Goal: Information Seeking & Learning: Learn about a topic

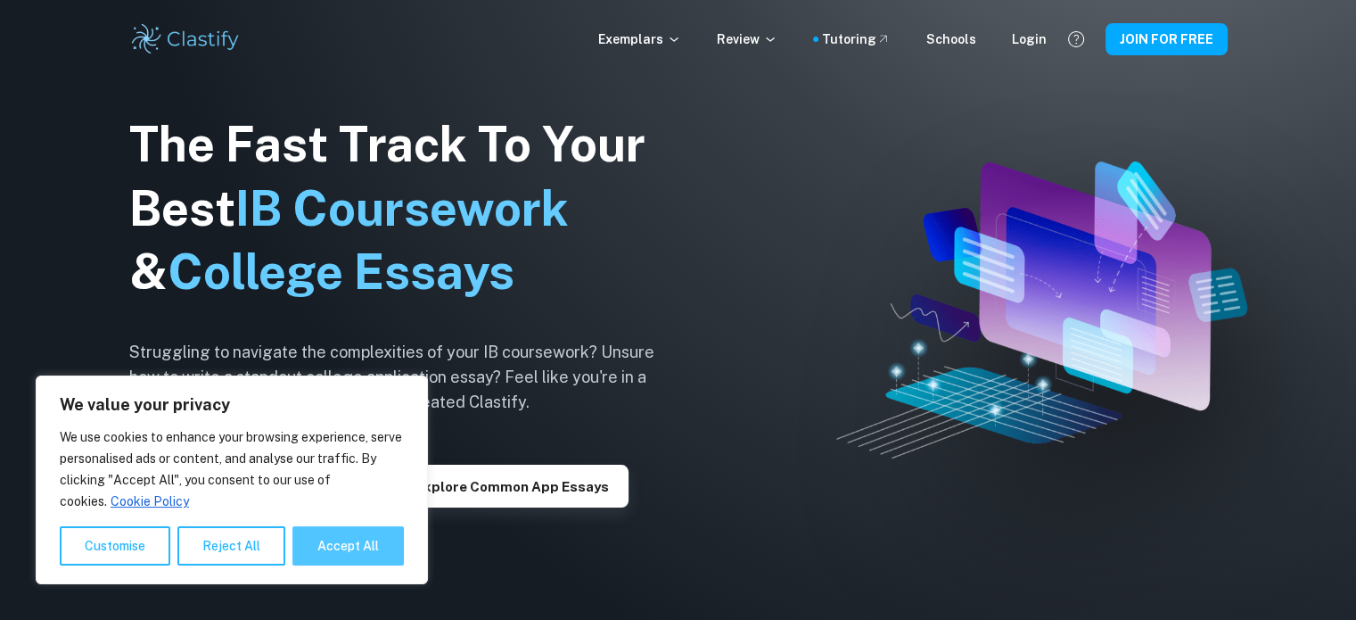
click at [389, 560] on button "Accept All" at bounding box center [347, 545] width 111 height 39
checkbox input "true"
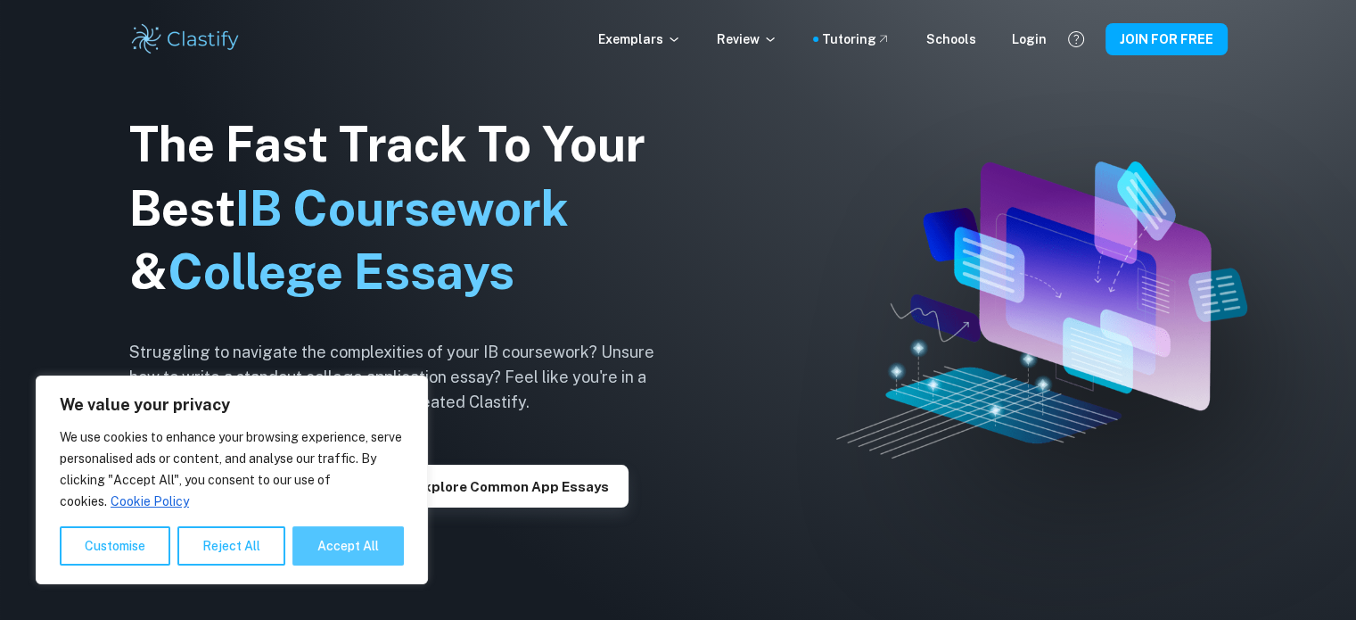
checkbox input "true"
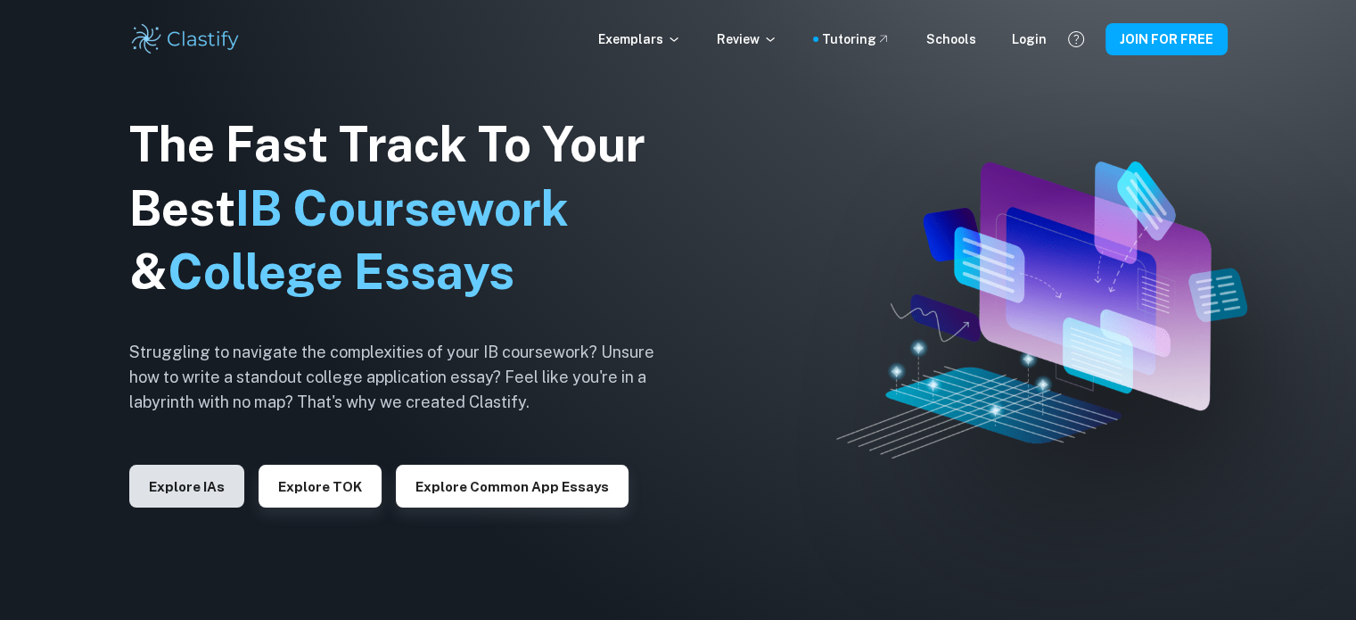
click at [164, 483] on button "Explore IAs" at bounding box center [186, 485] width 115 height 43
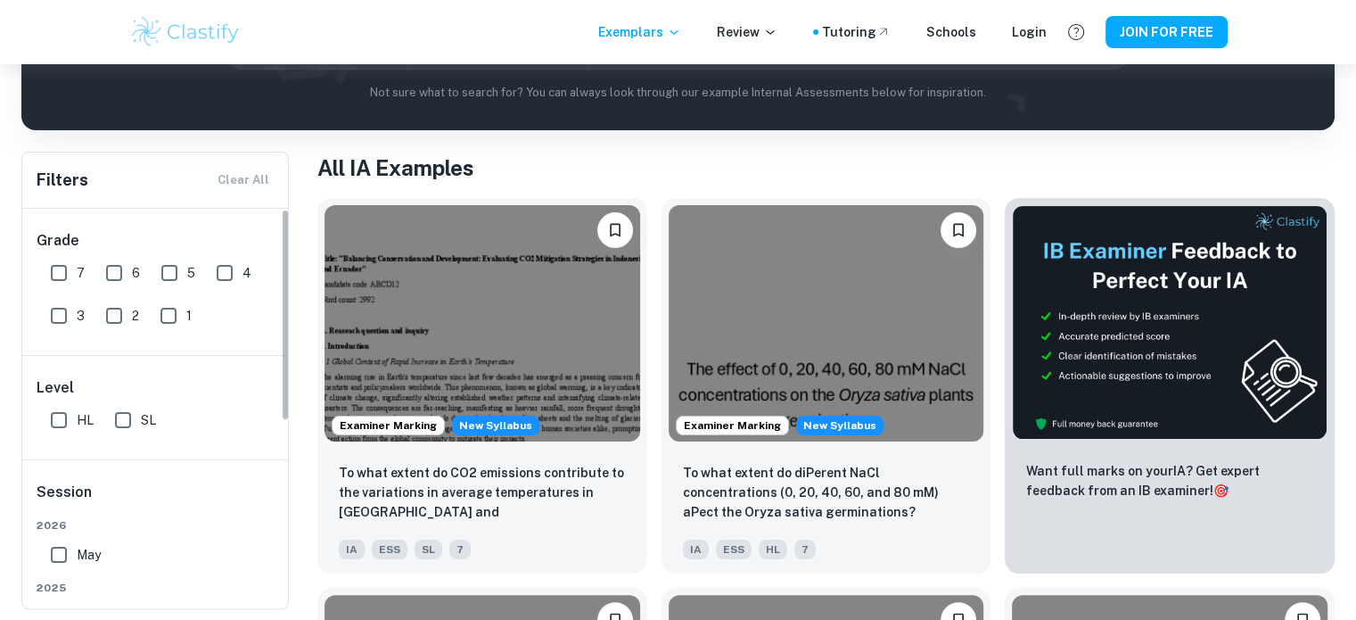
scroll to position [89, 0]
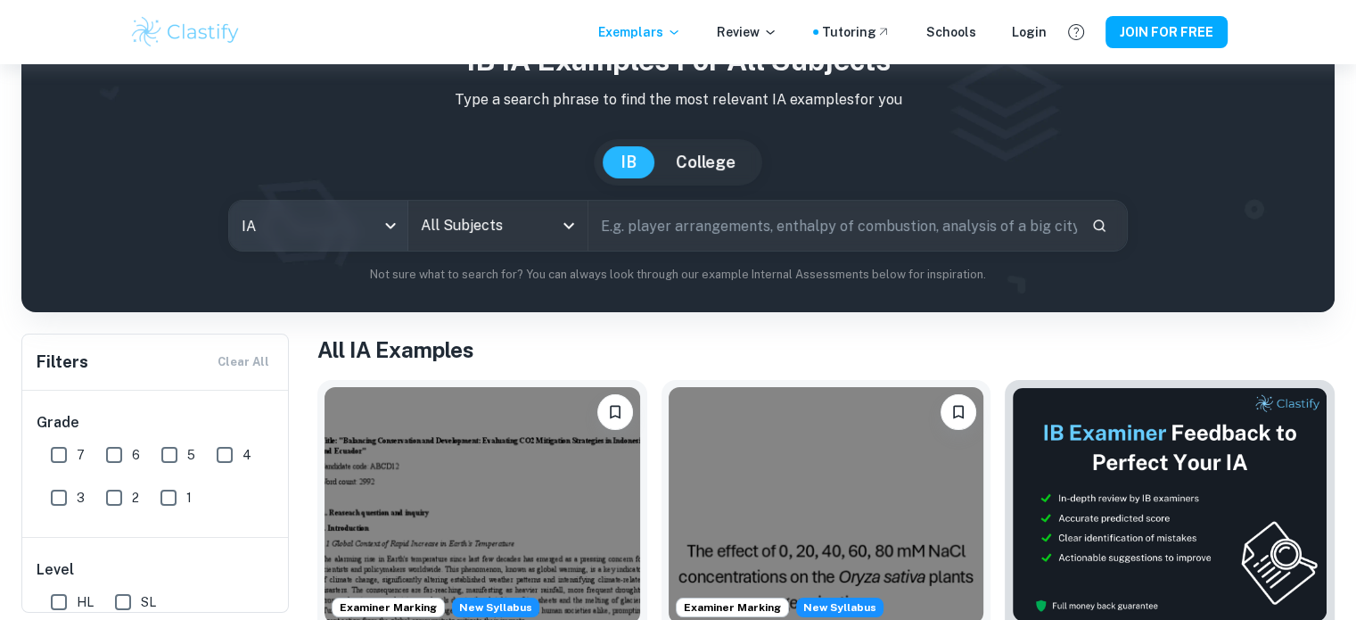
click at [337, 209] on body "We value your privacy We use cookies to enhance your browsing experience, serve…" at bounding box center [678, 285] width 1356 height 620
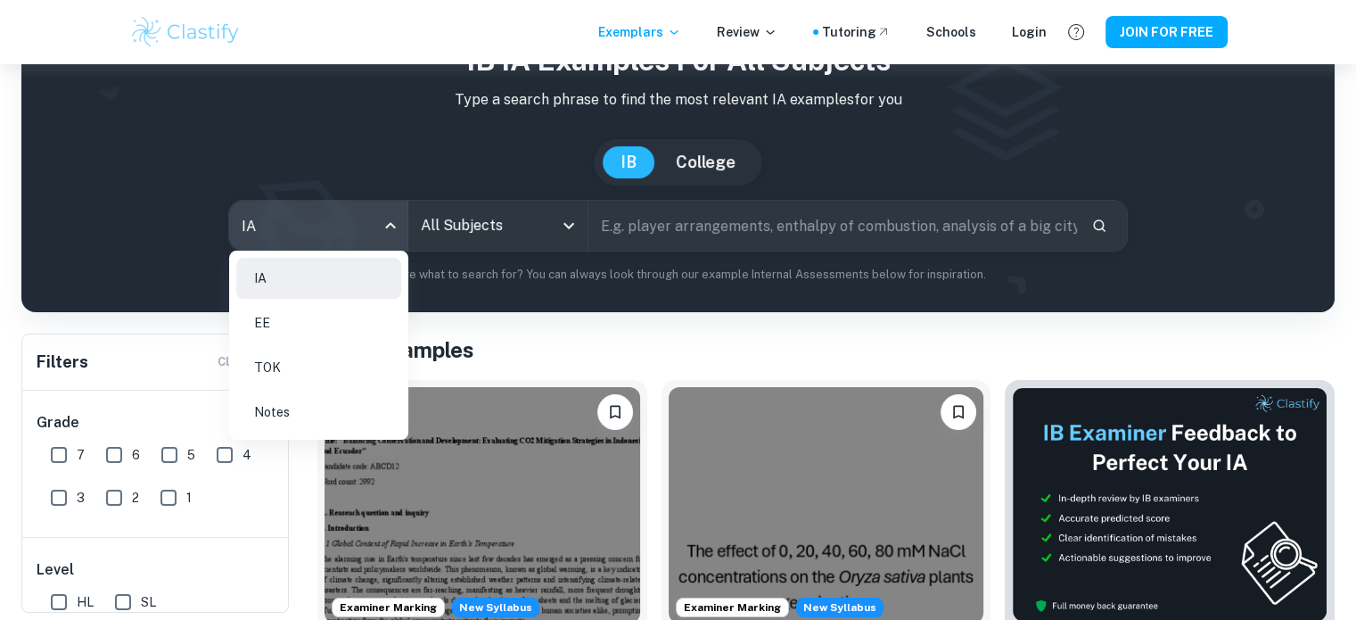
click at [449, 226] on div at bounding box center [678, 310] width 1356 height 620
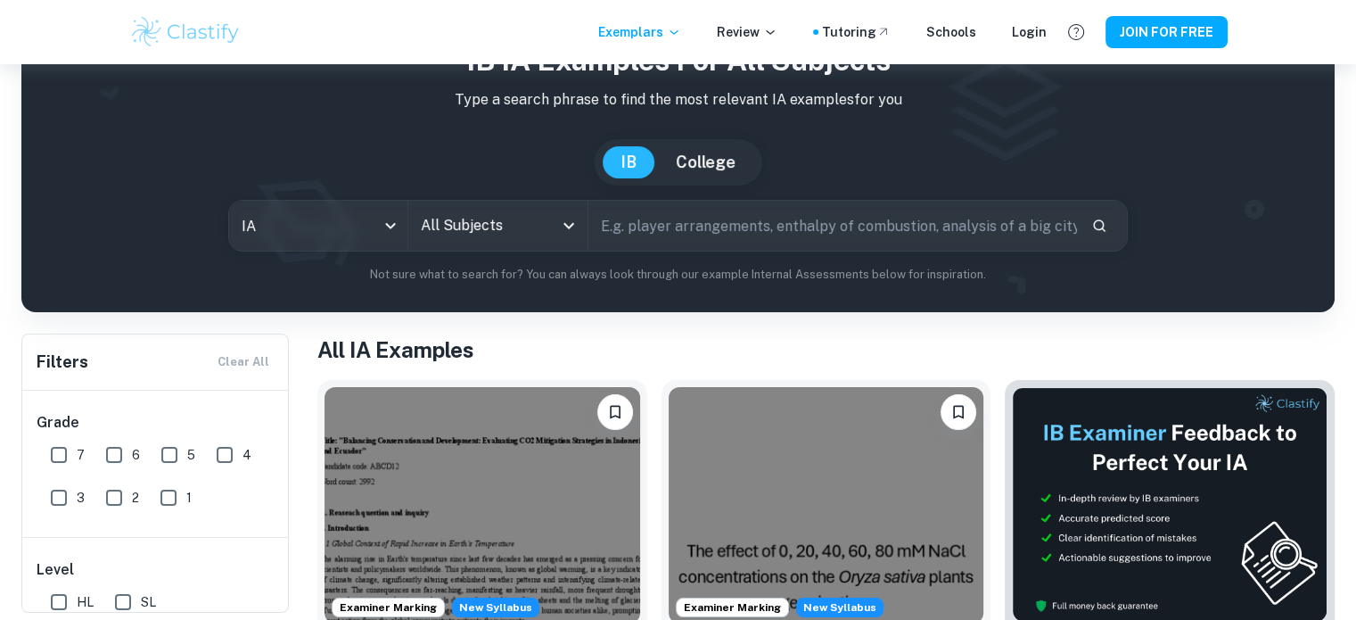
click at [450, 227] on input "All Subjects" at bounding box center [484, 226] width 136 height 34
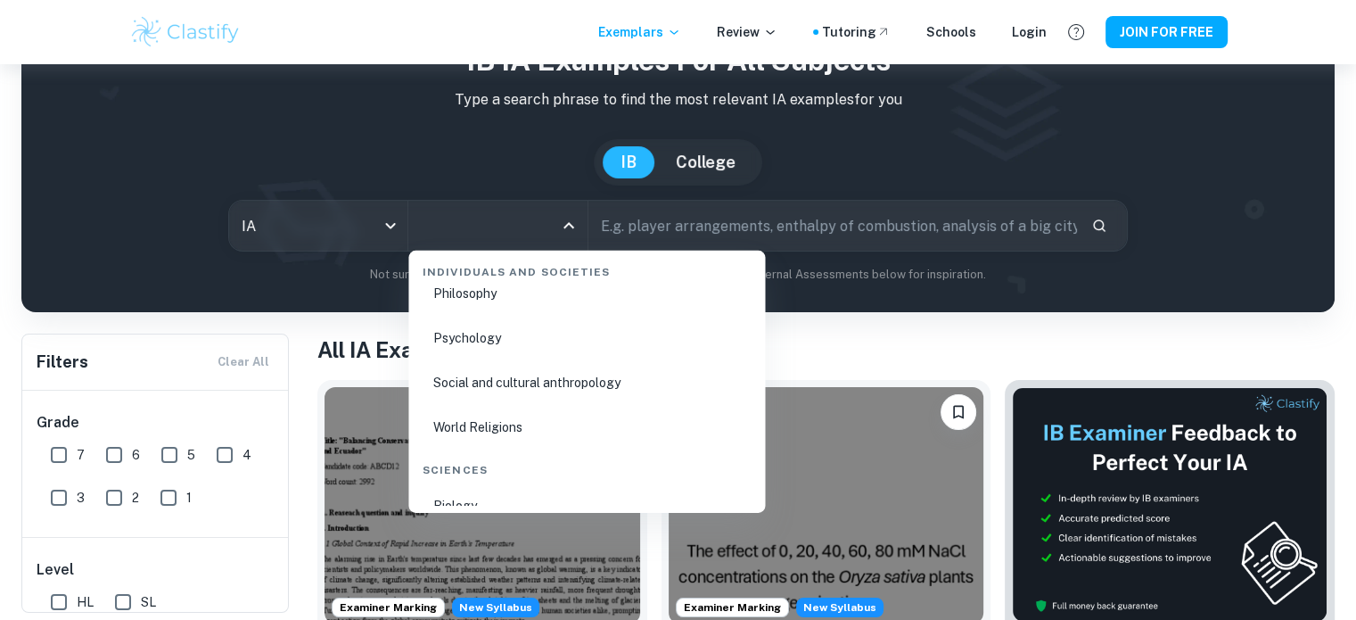
scroll to position [2764, 0]
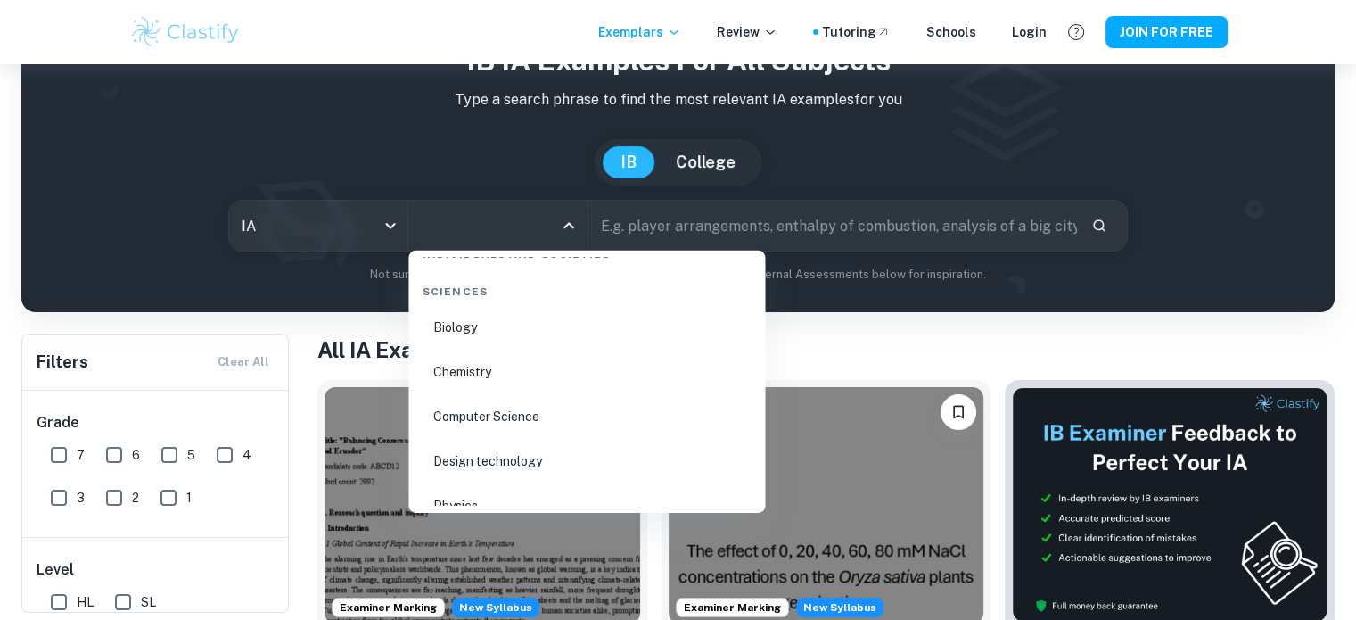
click at [478, 327] on li "Biology" at bounding box center [586, 328] width 342 height 41
type input "Biology"
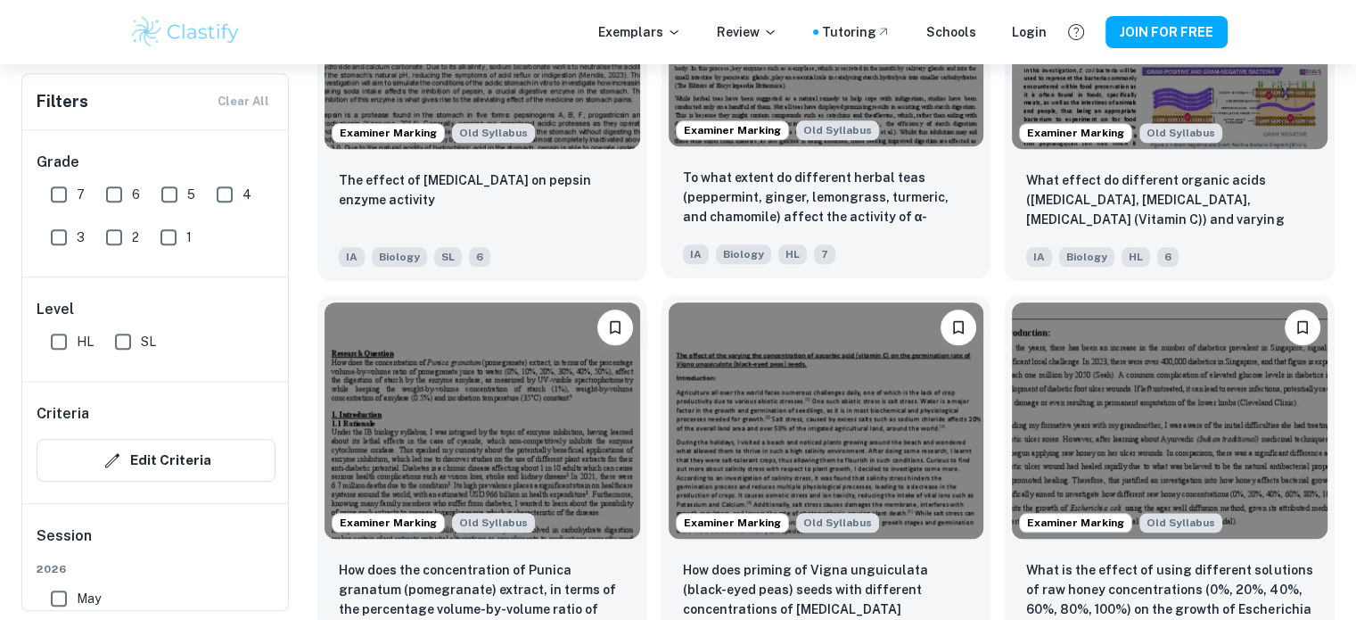
scroll to position [1737, 0]
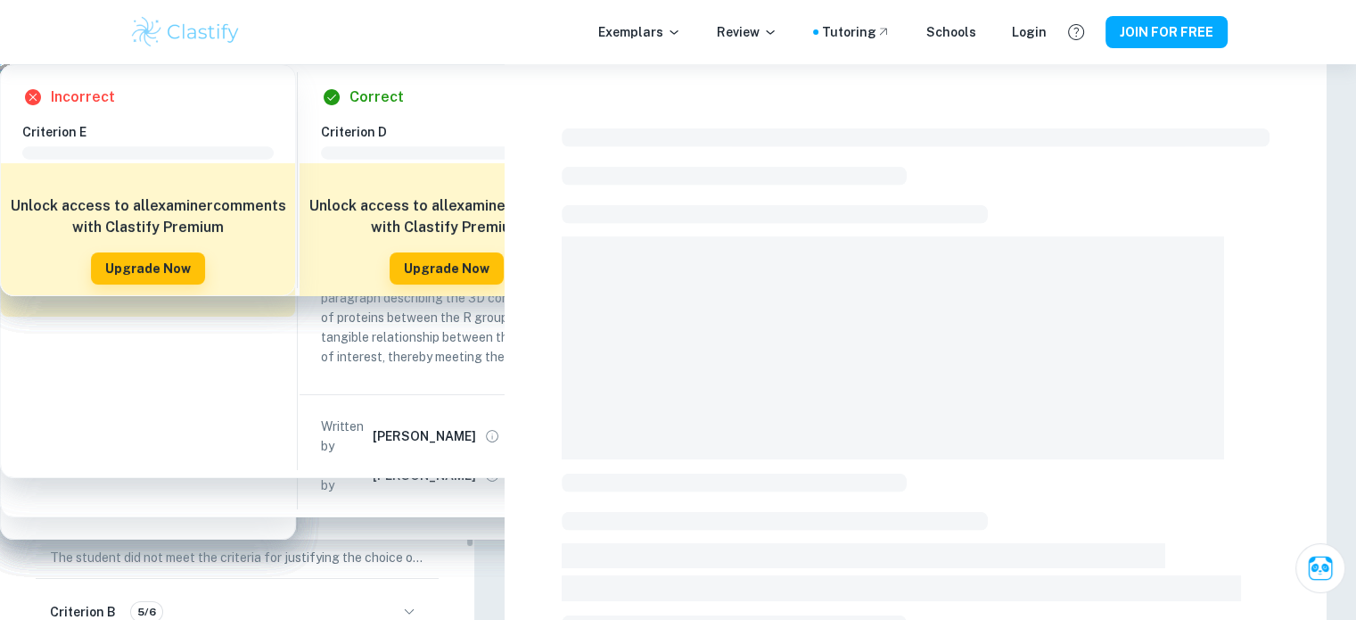
click at [415, 518] on icon "button" at bounding box center [408, 528] width 21 height 21
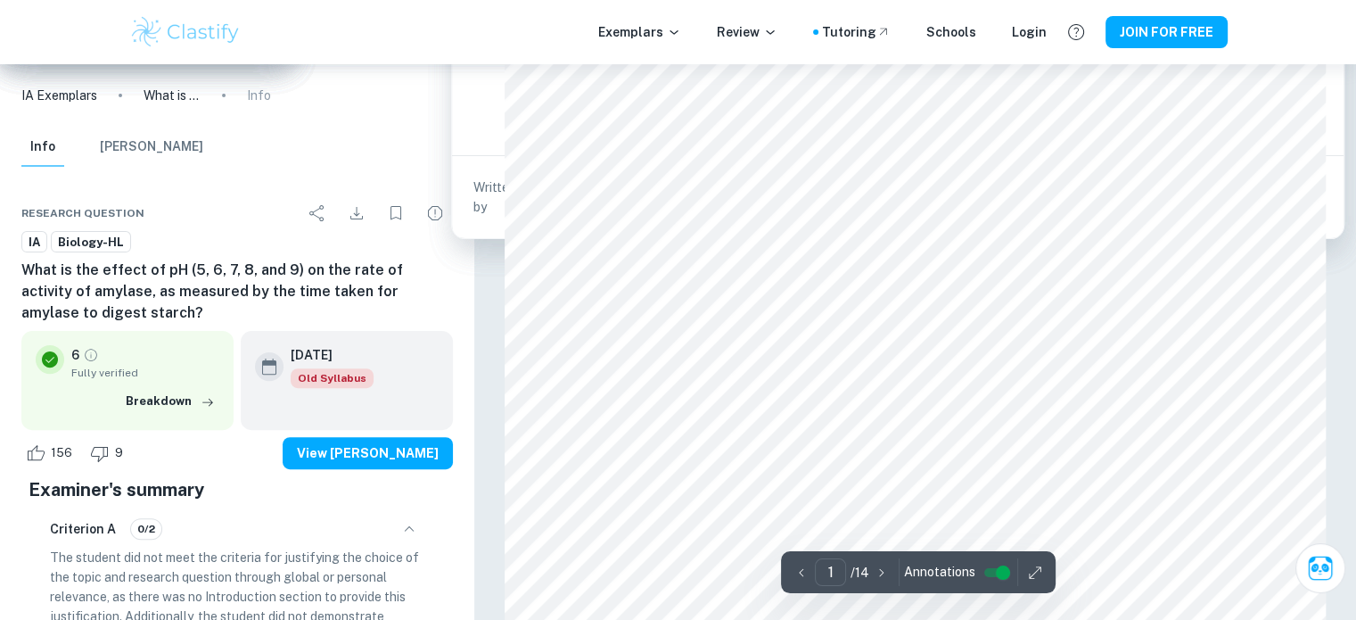
scroll to position [653, 0]
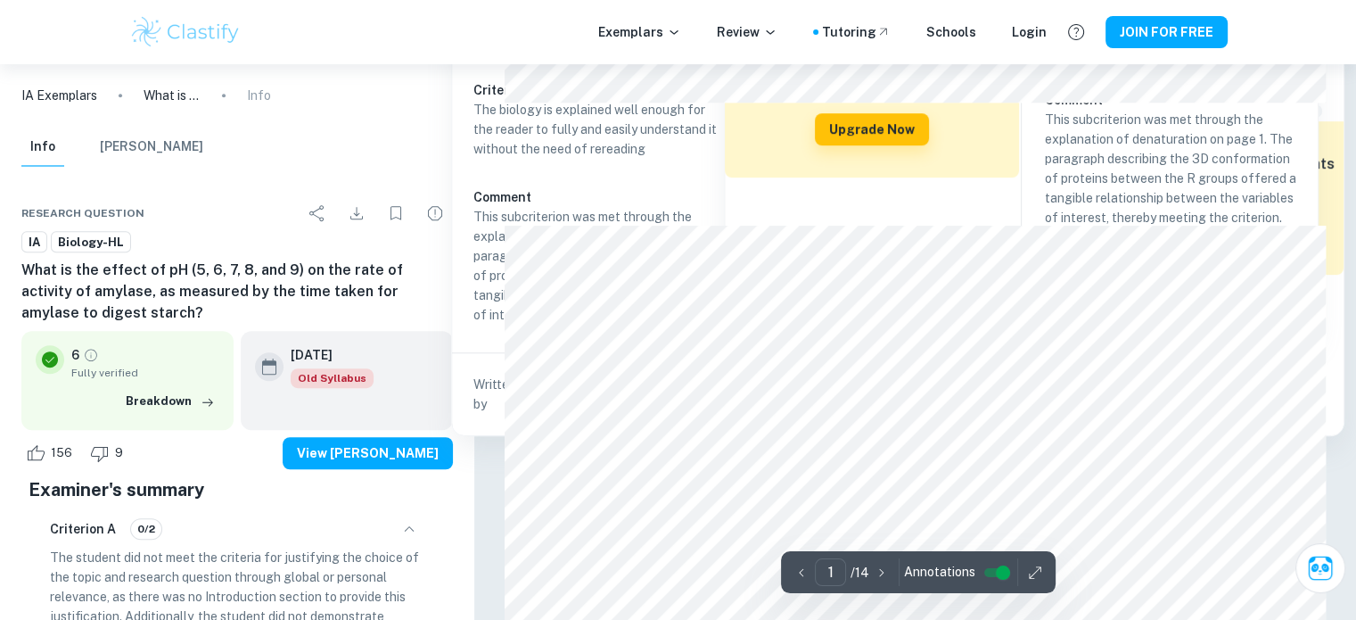
type input "2"
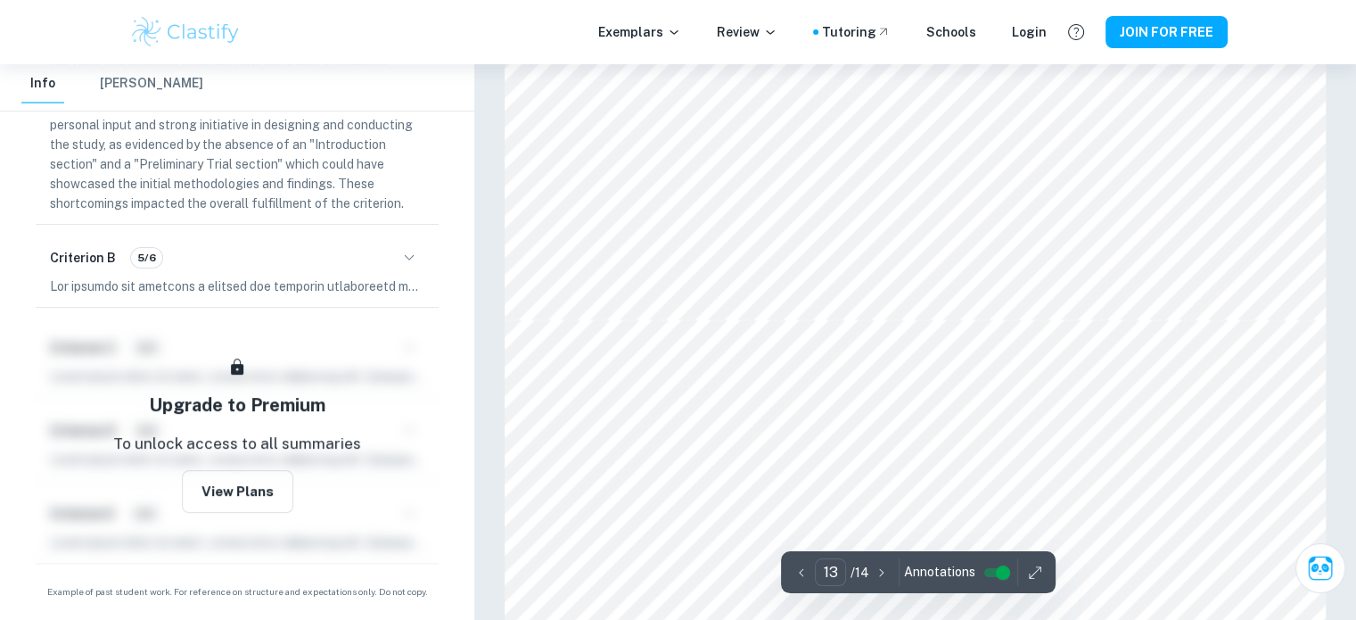
scroll to position [14285, 0]
type input "14"
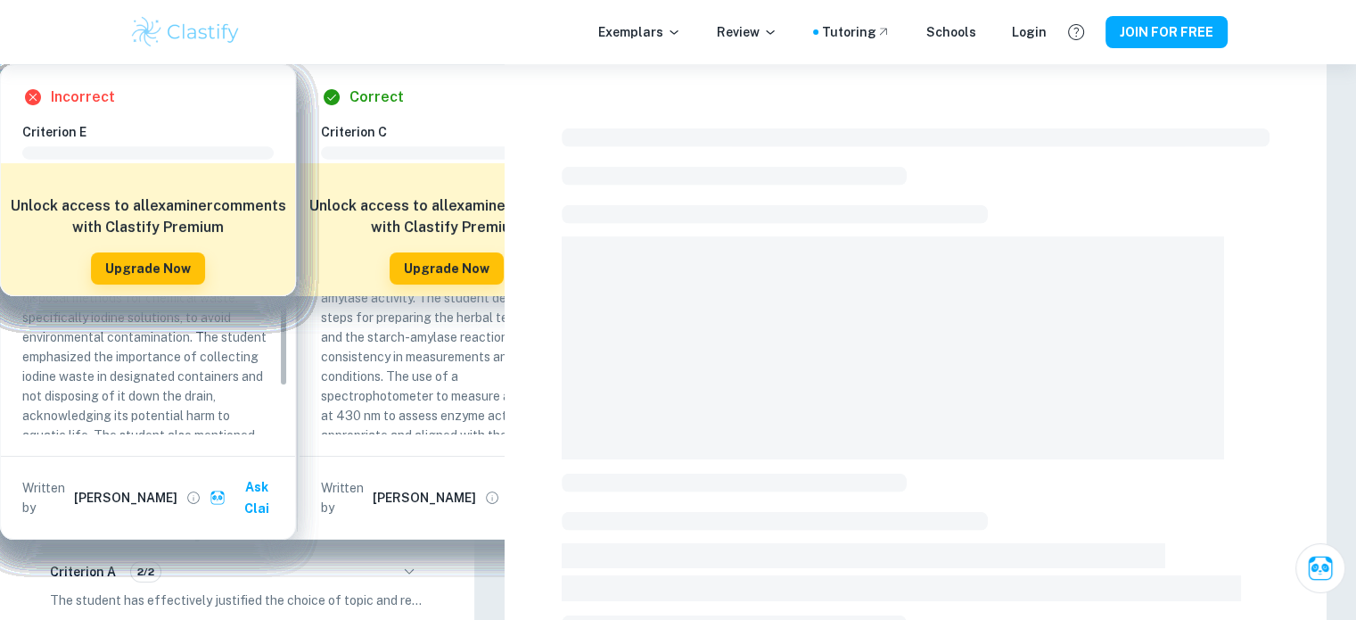
click at [246, 333] on h6 "To what extent do different herbal teas (peppermint, ginger, lemongrass, turmer…" at bounding box center [236, 312] width 431 height 107
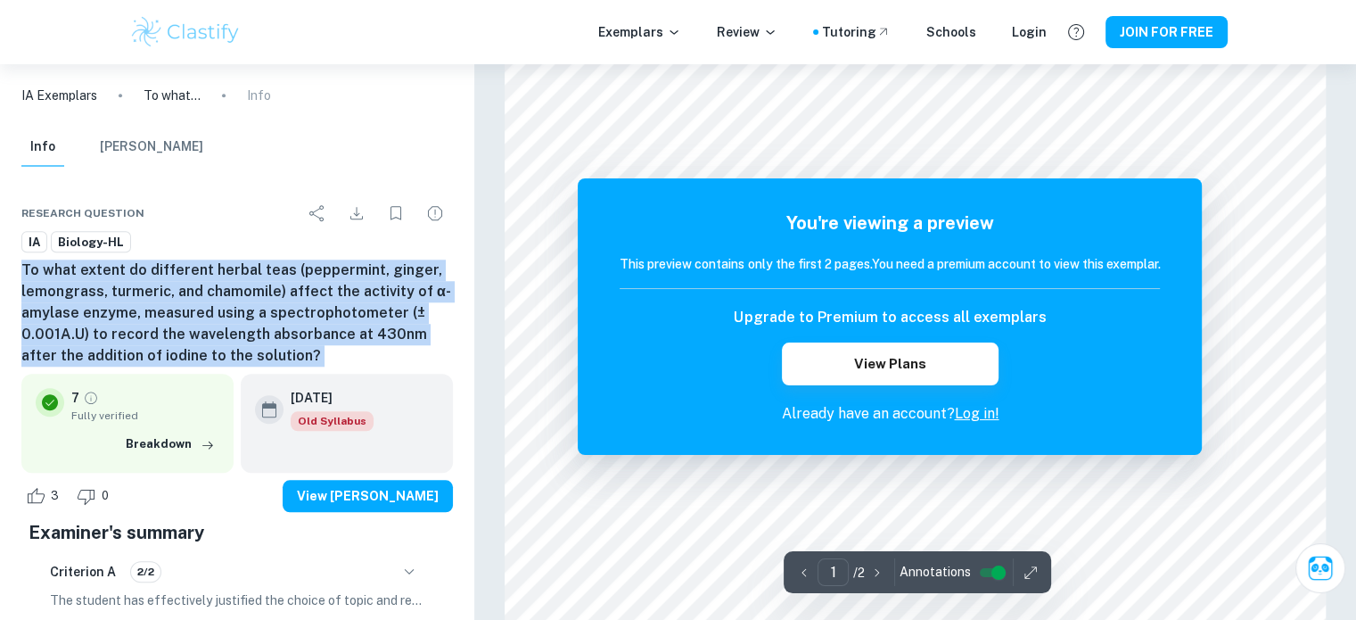
scroll to position [1362, 0]
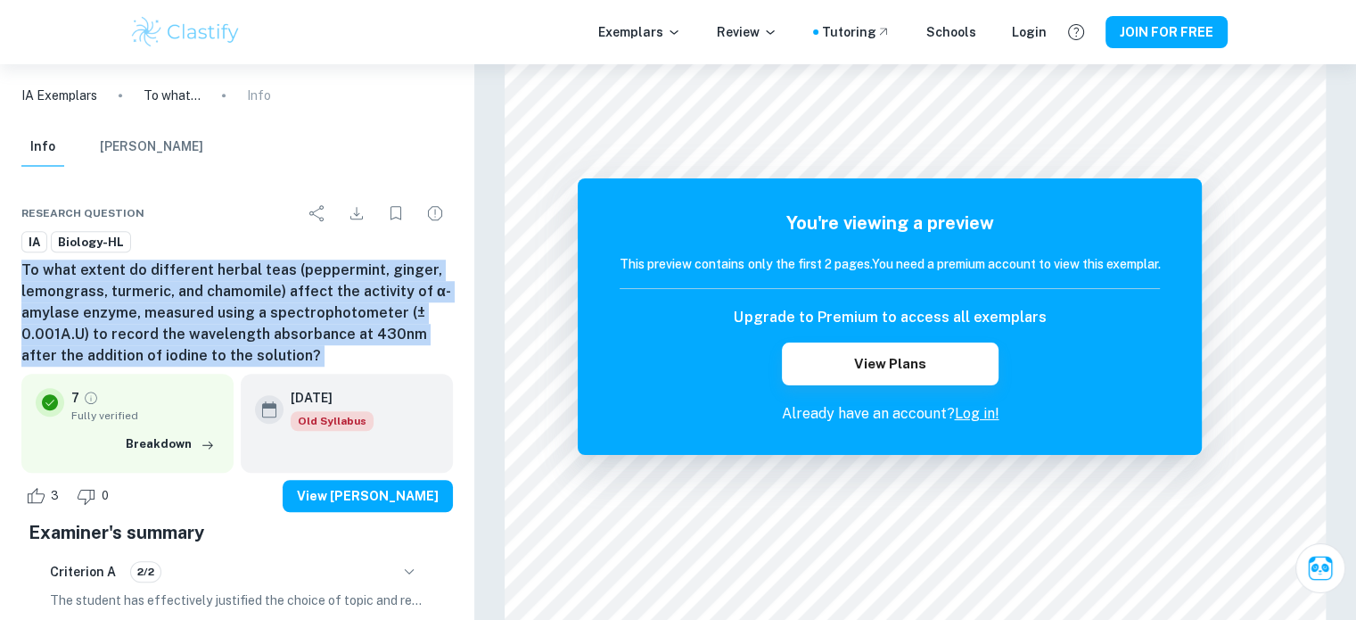
click at [299, 353] on h6 "To what extent do different herbal teas (peppermint, ginger, lemongrass, turmer…" at bounding box center [236, 312] width 431 height 107
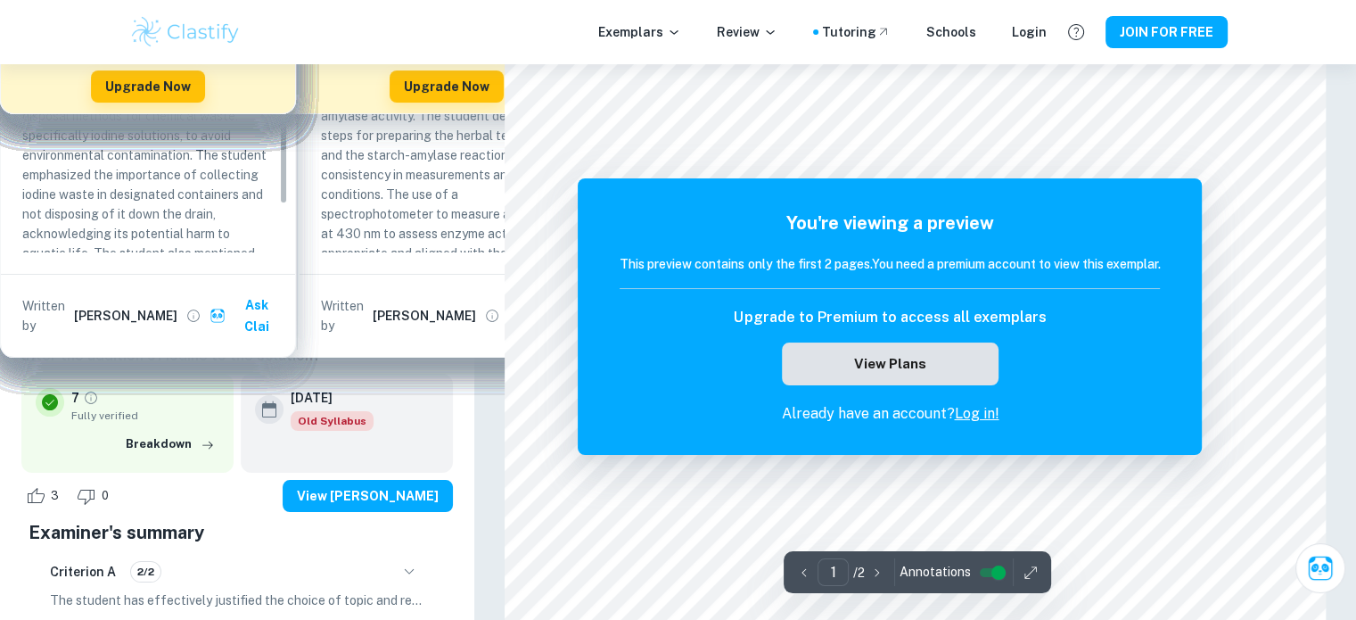
scroll to position [0, 0]
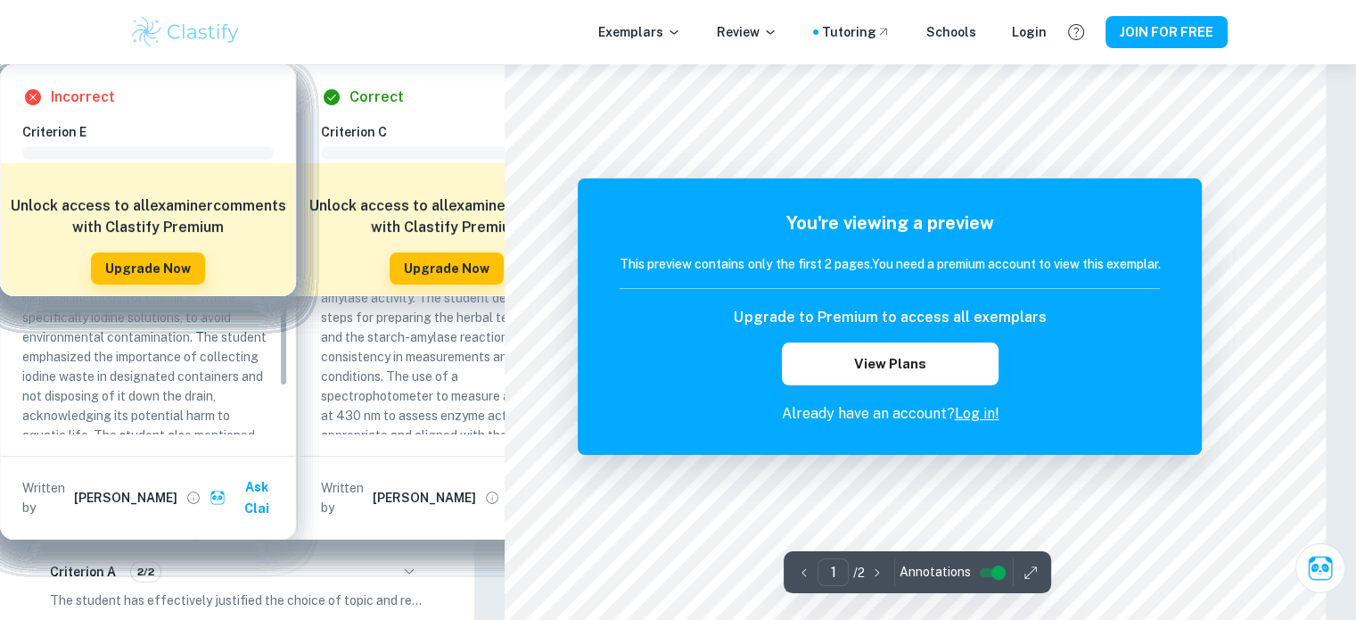
click at [1028, 504] on div at bounding box center [915, 492] width 628 height 21
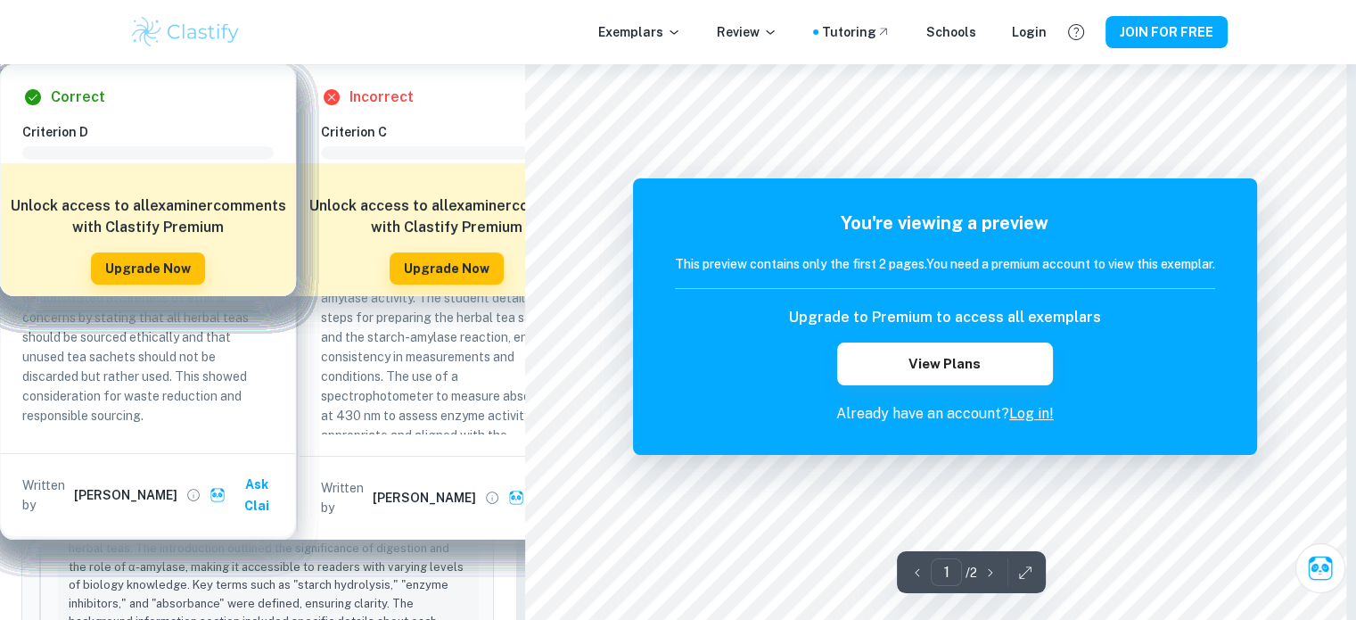
scroll to position [1387, 0]
click at [621, 331] on div at bounding box center [783, 323] width 325 height 18
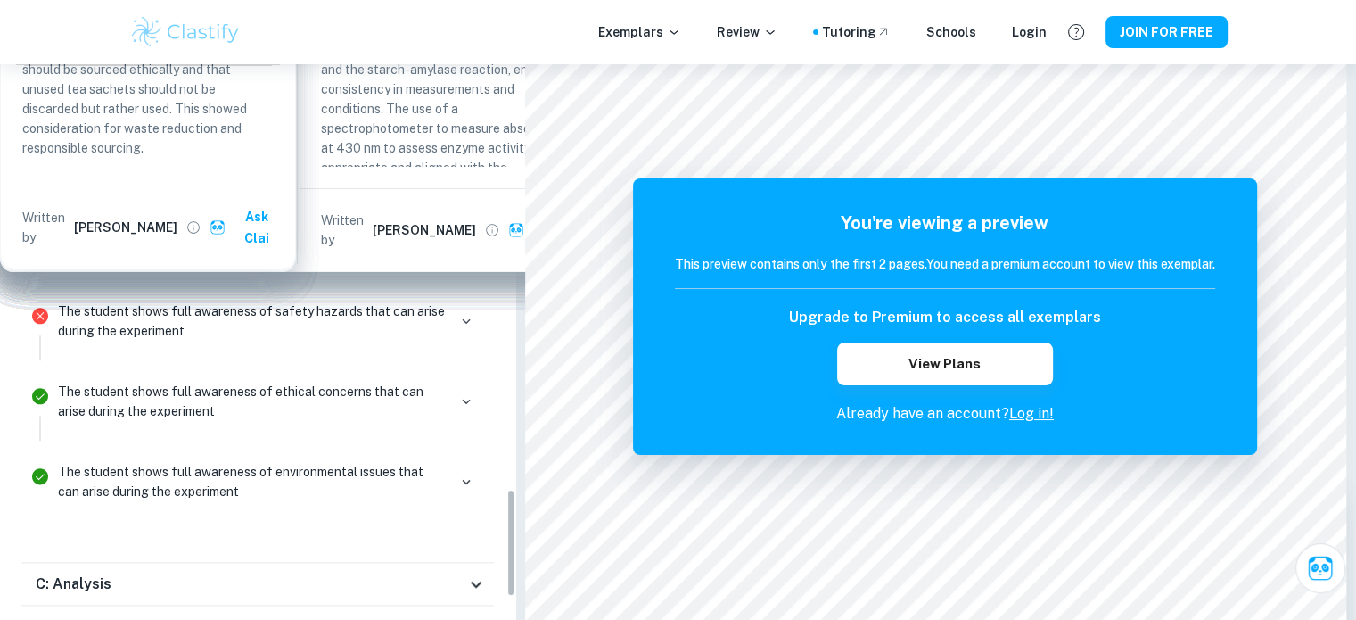
scroll to position [2222, 0]
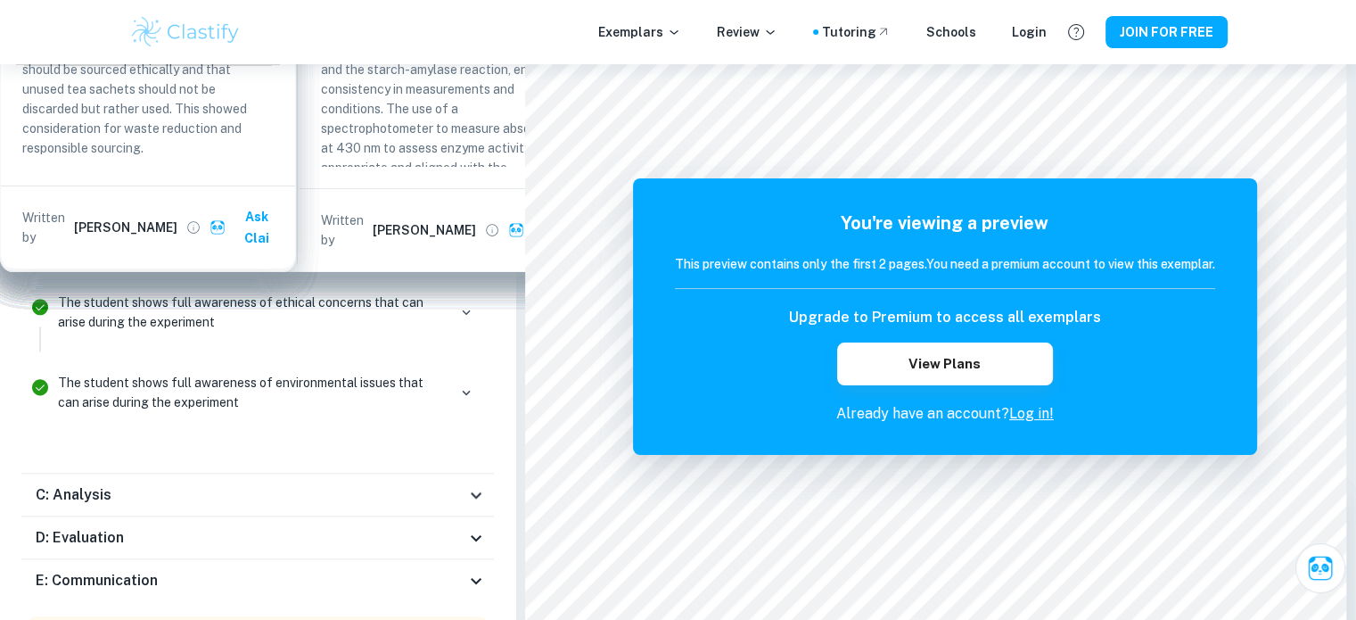
click at [458, 224] on icon "button" at bounding box center [466, 232] width 16 height 16
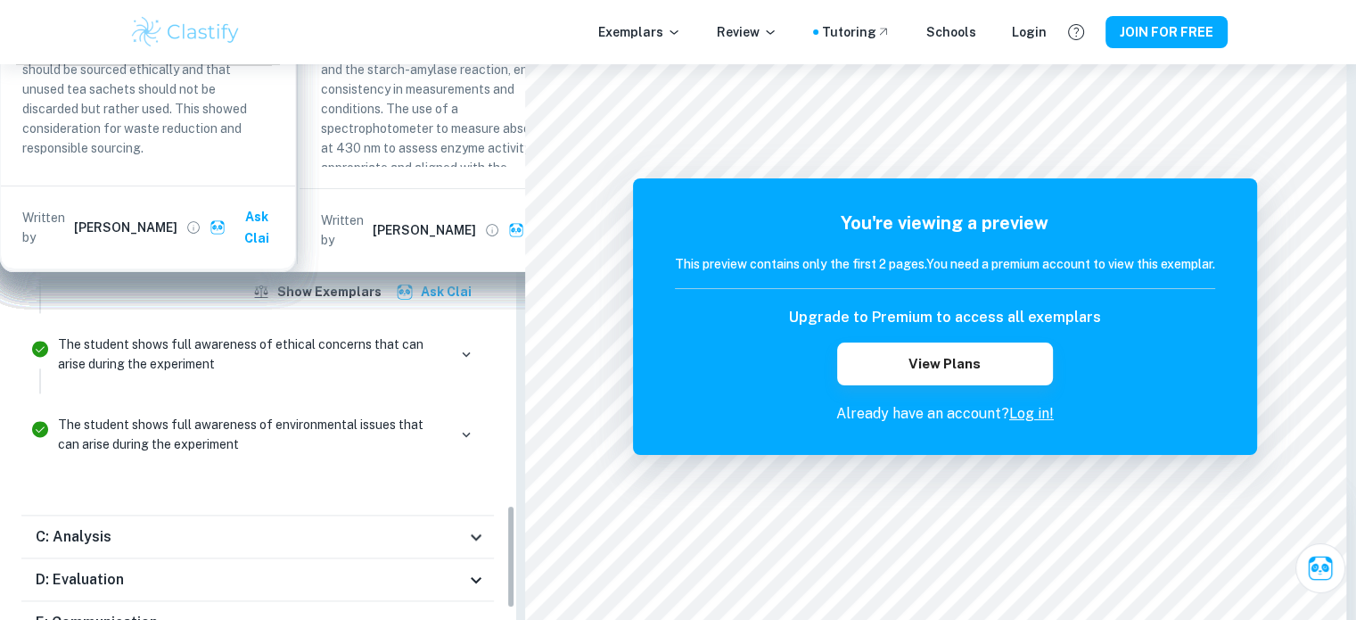
scroll to position [2411, 0]
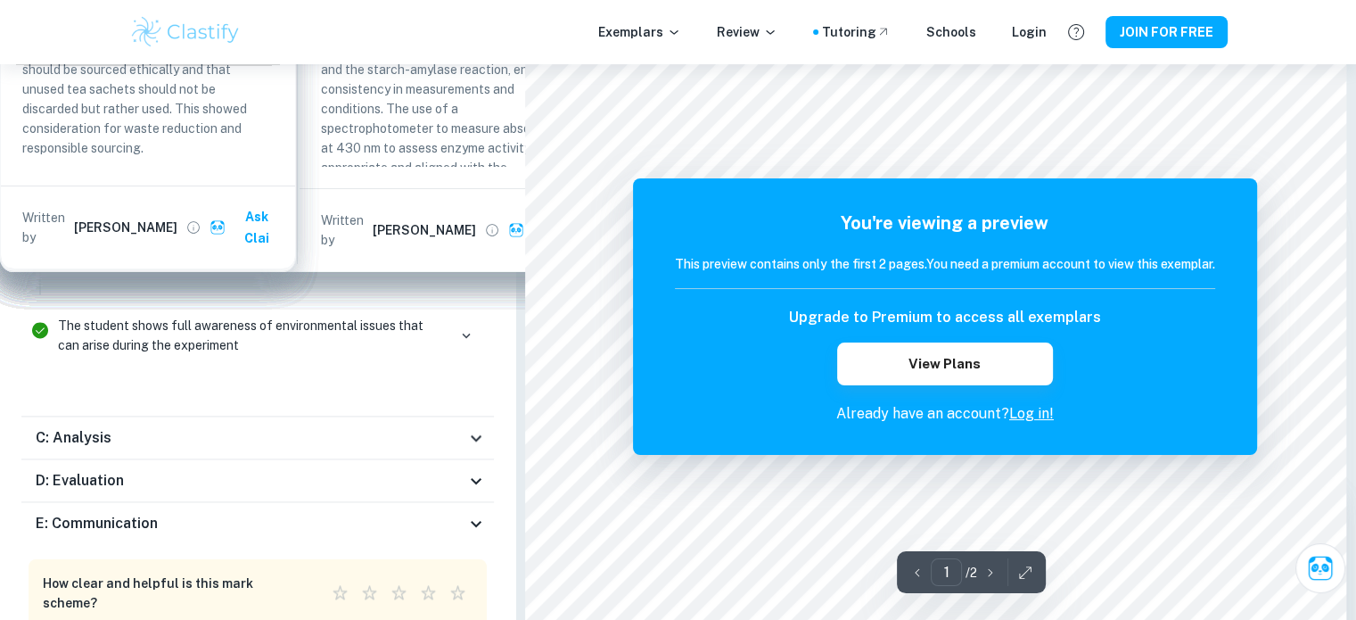
click at [105, 427] on h6 "C: Analysis" at bounding box center [74, 437] width 76 height 21
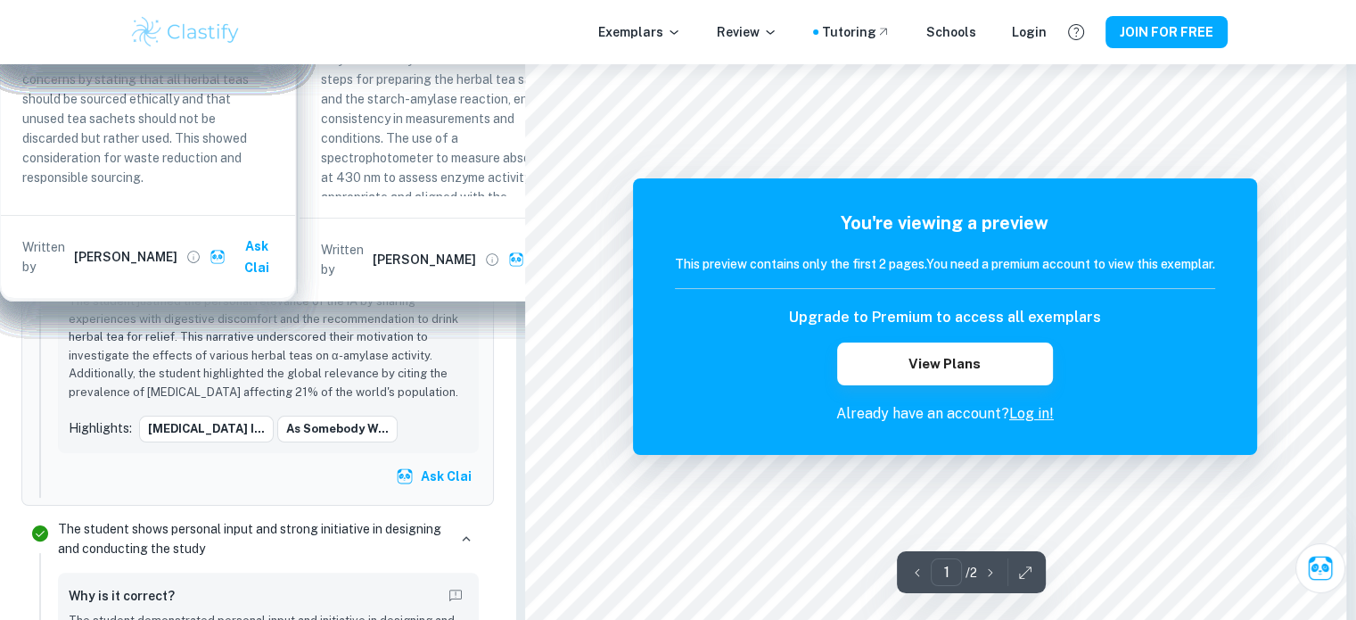
scroll to position [239, 0]
